Goal: Answer question/provide support: Share knowledge or assist other users

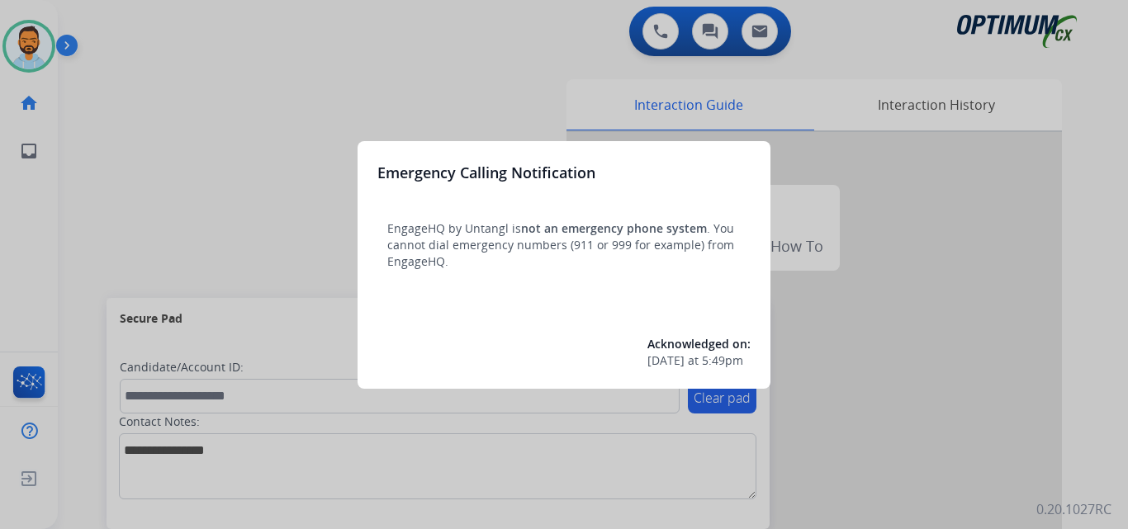
click at [113, 162] on div at bounding box center [564, 264] width 1128 height 529
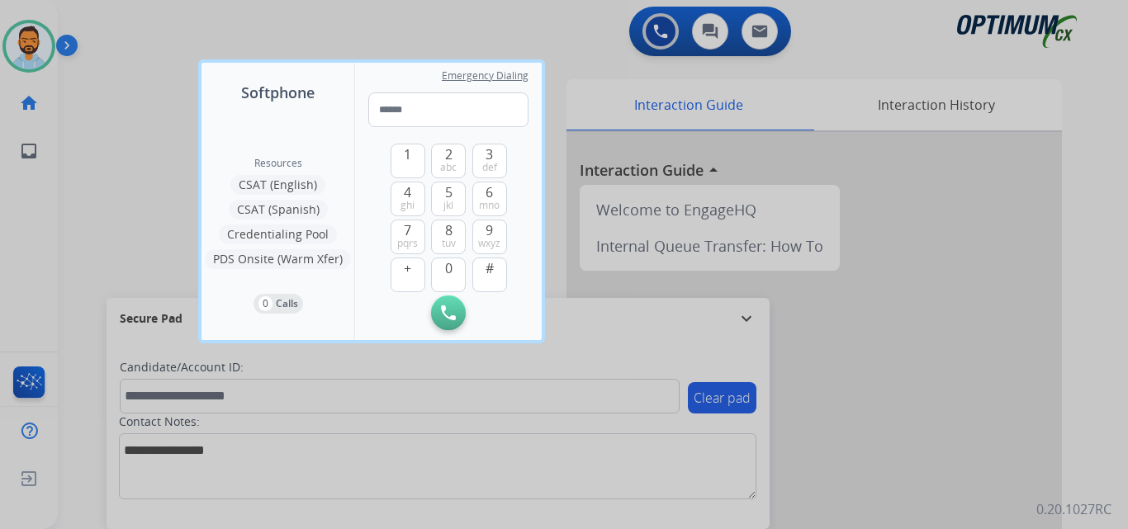
click at [99, 103] on div at bounding box center [564, 264] width 1128 height 529
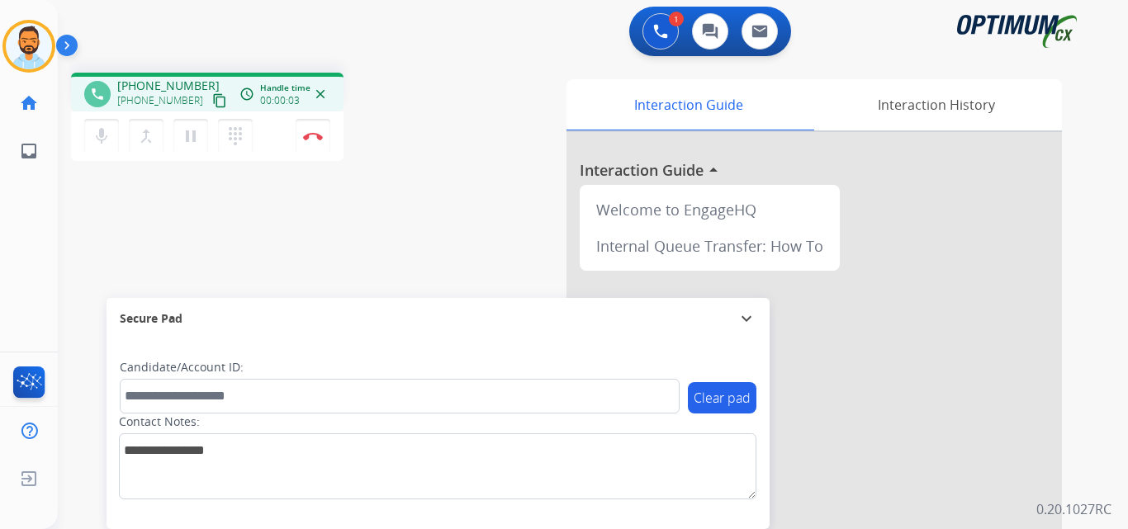
click at [212, 97] on mat-icon "content_copy" at bounding box center [219, 100] width 15 height 15
click at [310, 134] on img at bounding box center [313, 136] width 20 height 8
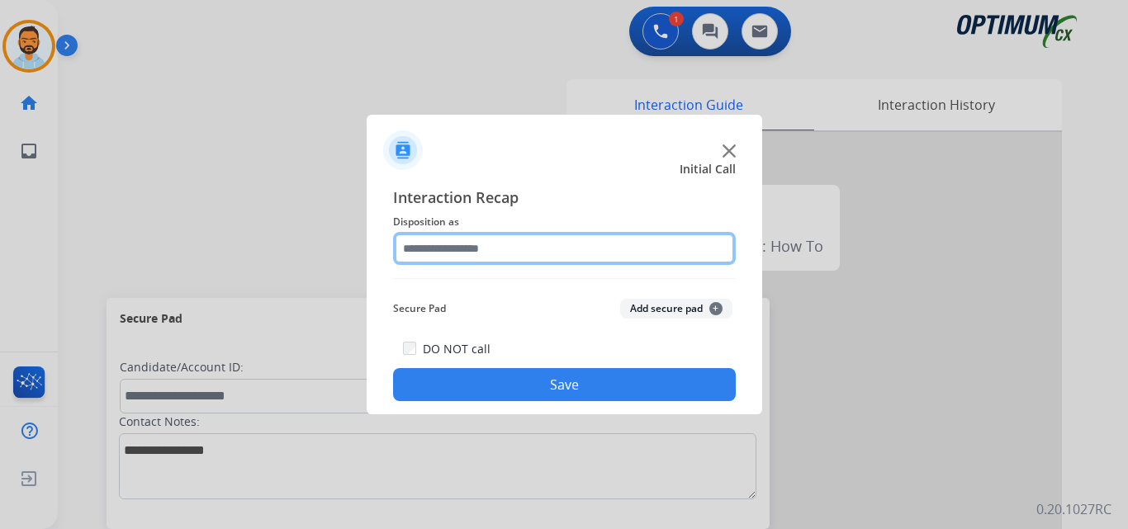
click at [532, 245] on input "text" at bounding box center [564, 248] width 343 height 33
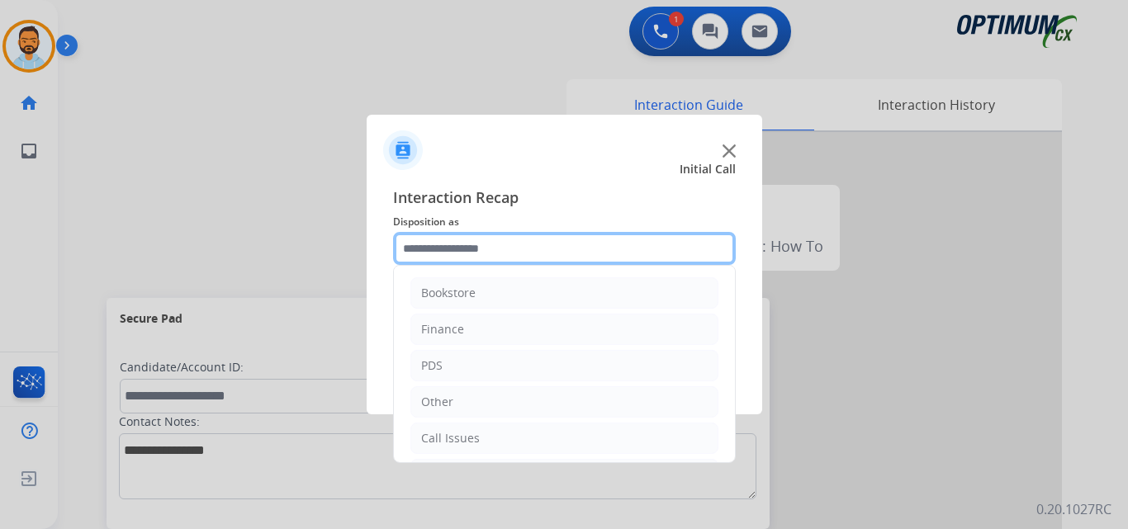
scroll to position [112, 0]
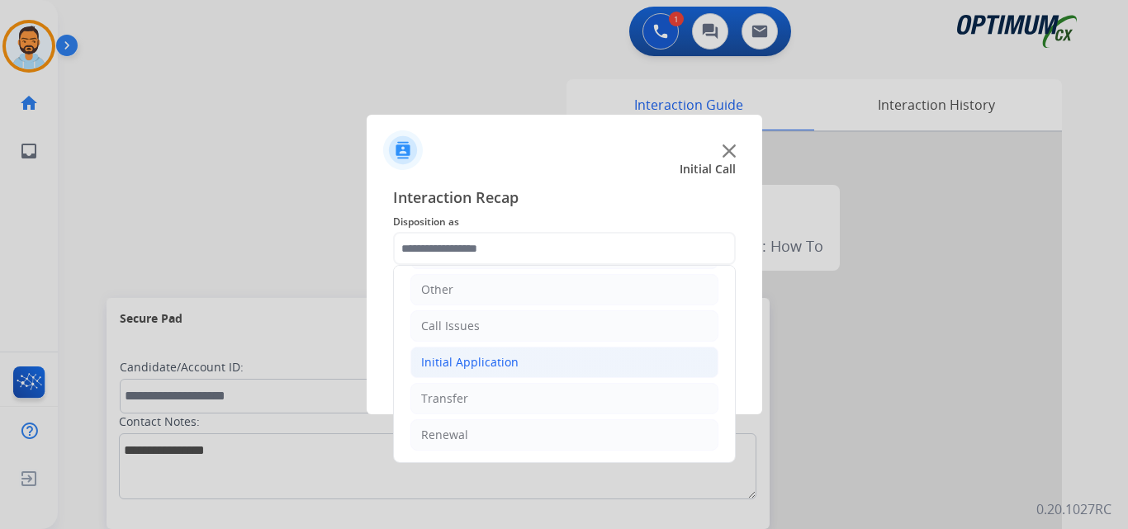
click at [516, 370] on li "Initial Application" at bounding box center [565, 362] width 308 height 31
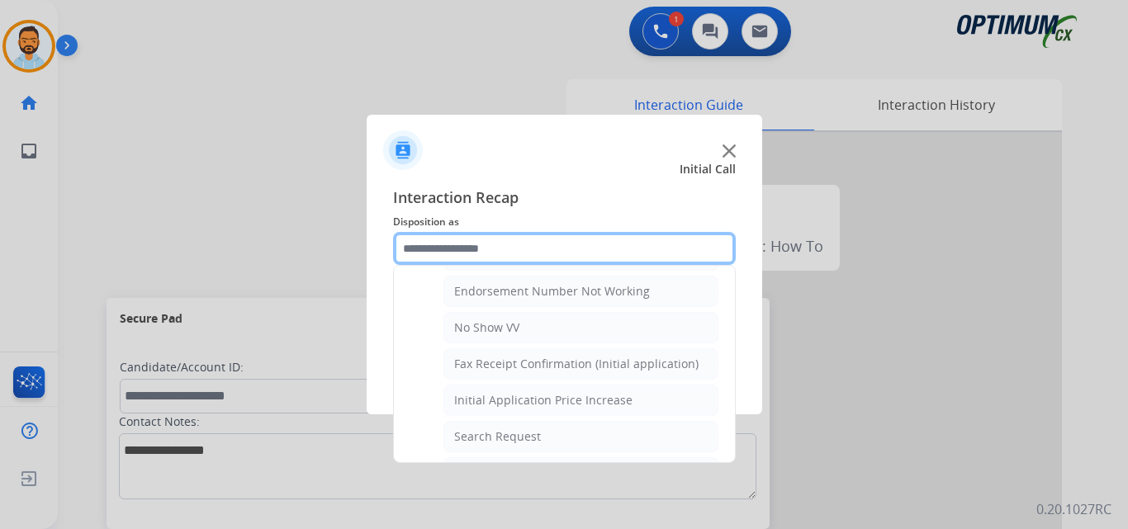
scroll to position [446, 0]
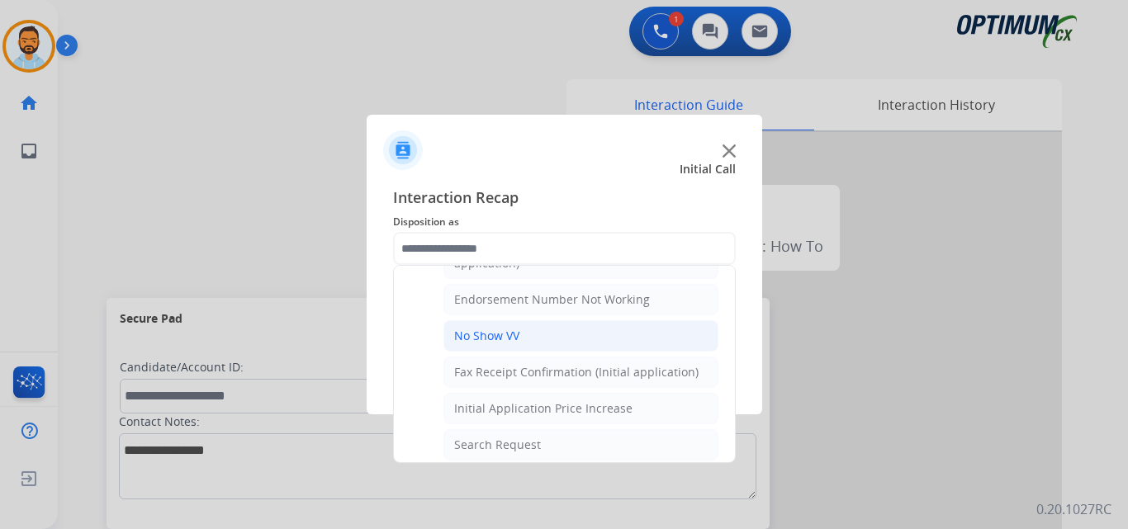
click at [516, 341] on div "No Show VV" at bounding box center [486, 336] width 65 height 17
type input "**********"
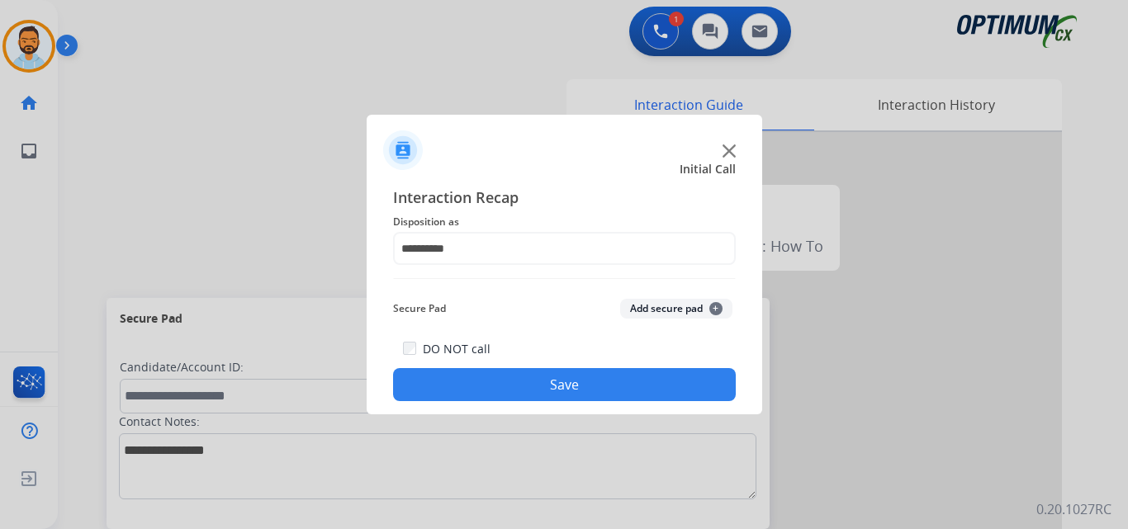
click at [532, 389] on button "Save" at bounding box center [564, 384] width 343 height 33
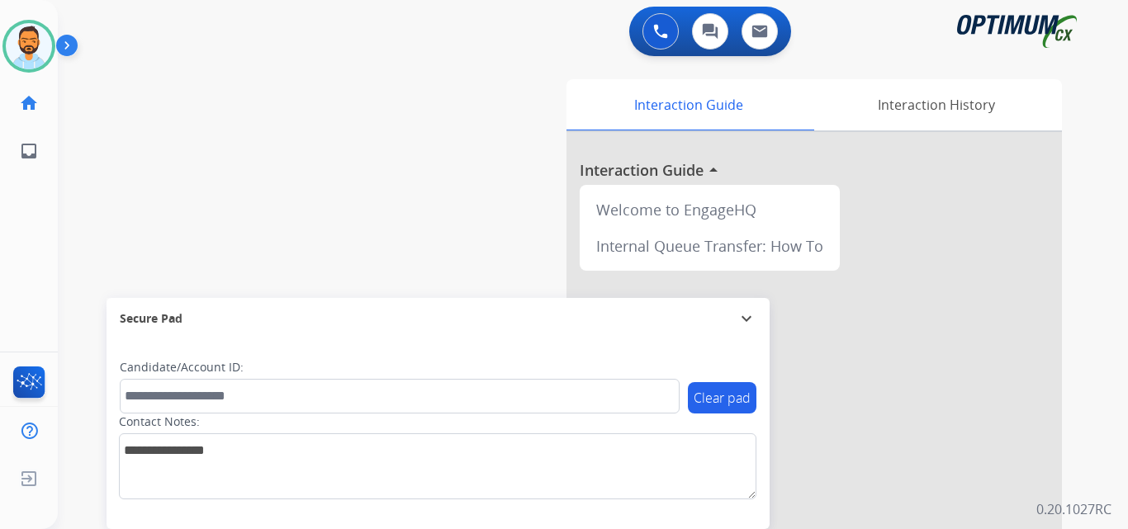
click at [2, 49] on div "[PERSON_NAME] Available Edit Avatar Agent: [PERSON_NAME] Profile: BIL_Renewal" at bounding box center [29, 46] width 58 height 53
click at [26, 57] on img at bounding box center [29, 46] width 46 height 46
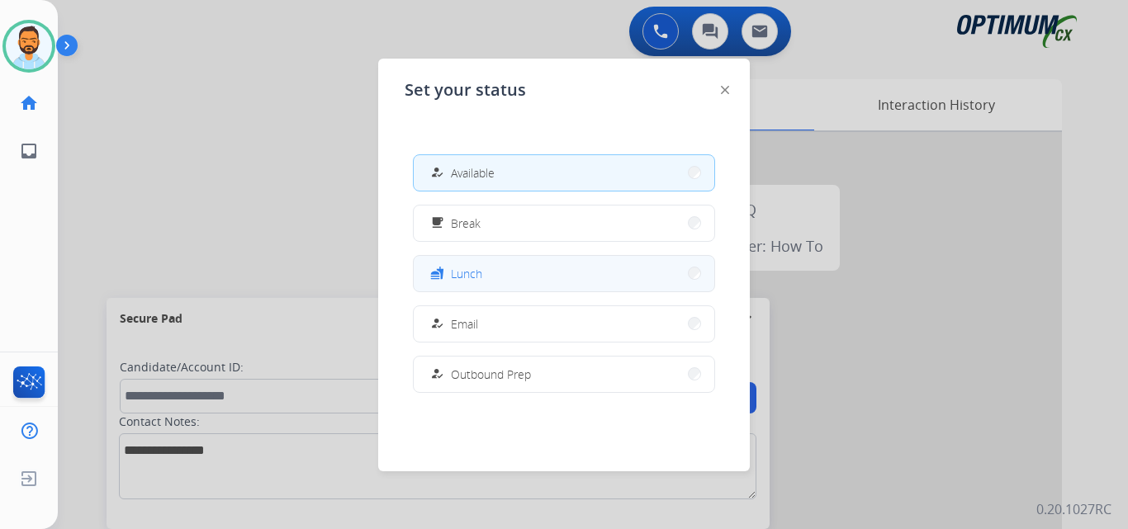
click at [491, 278] on button "fastfood Lunch" at bounding box center [564, 274] width 301 height 36
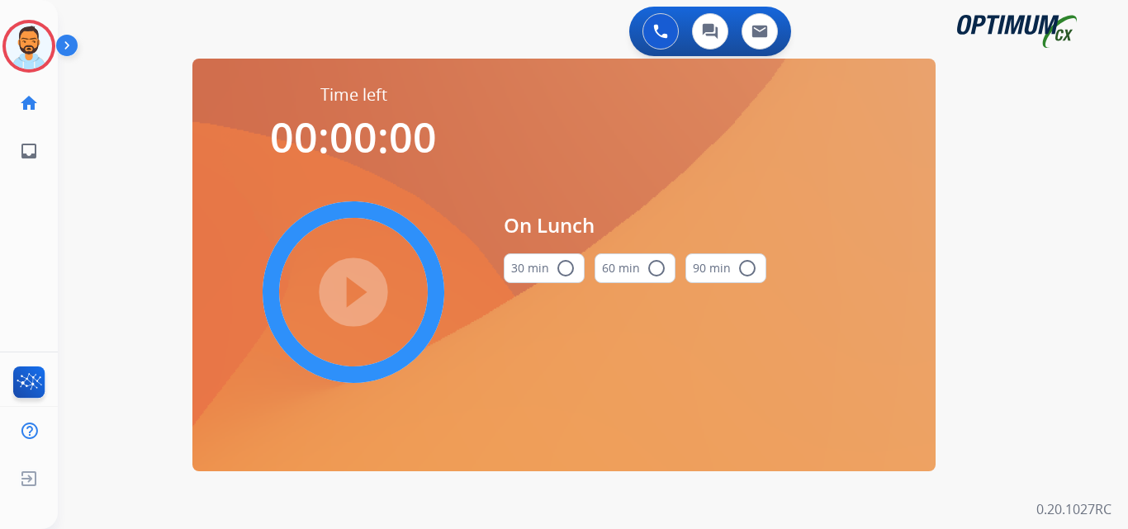
click at [543, 266] on button "30 min radio_button_unchecked" at bounding box center [544, 269] width 81 height 30
click at [344, 301] on mat-icon "play_circle_filled" at bounding box center [354, 293] width 20 height 20
